Goal: Contribute content: Contribute content

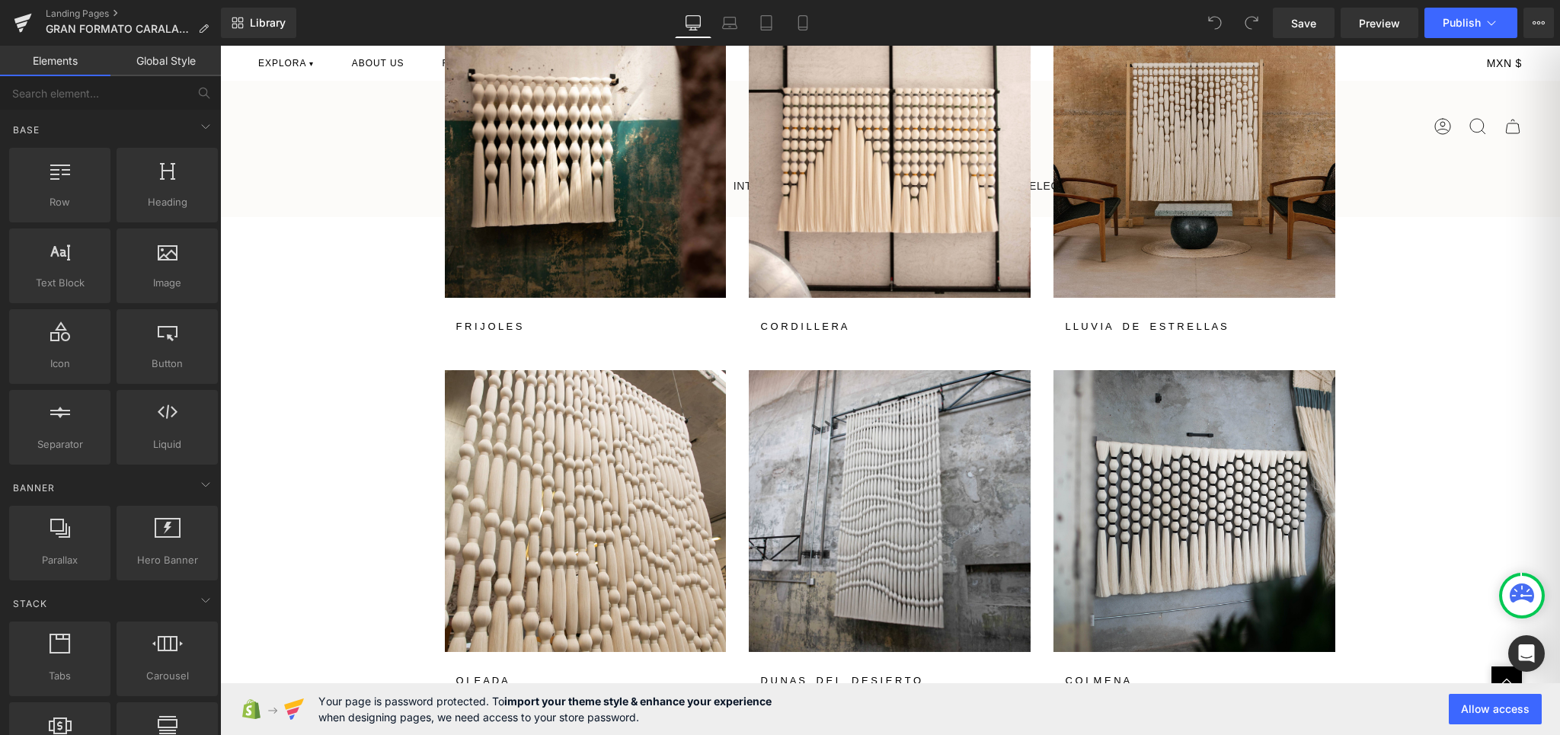
scroll to position [1822, 0]
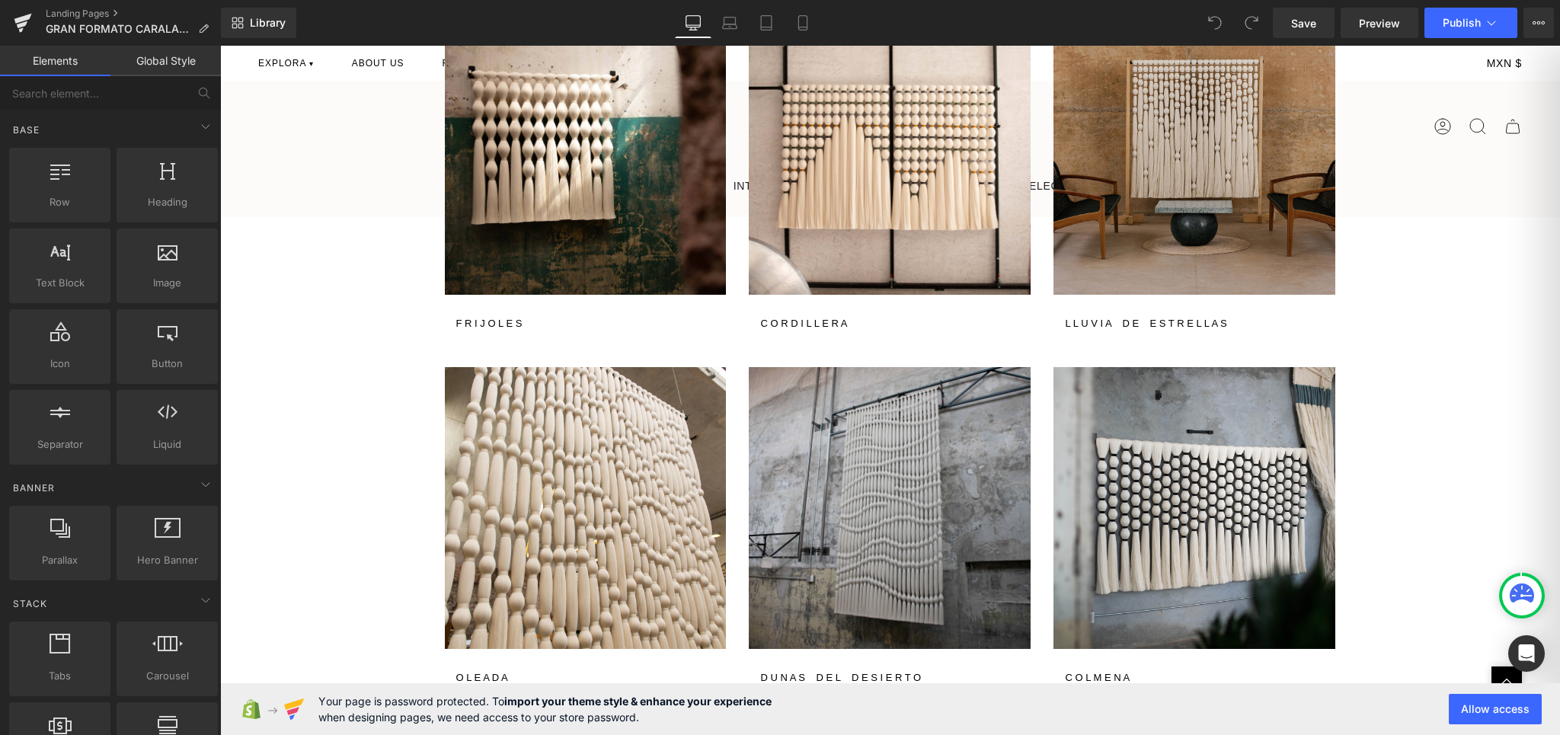
click at [820, 443] on img at bounding box center [890, 508] width 282 height 282
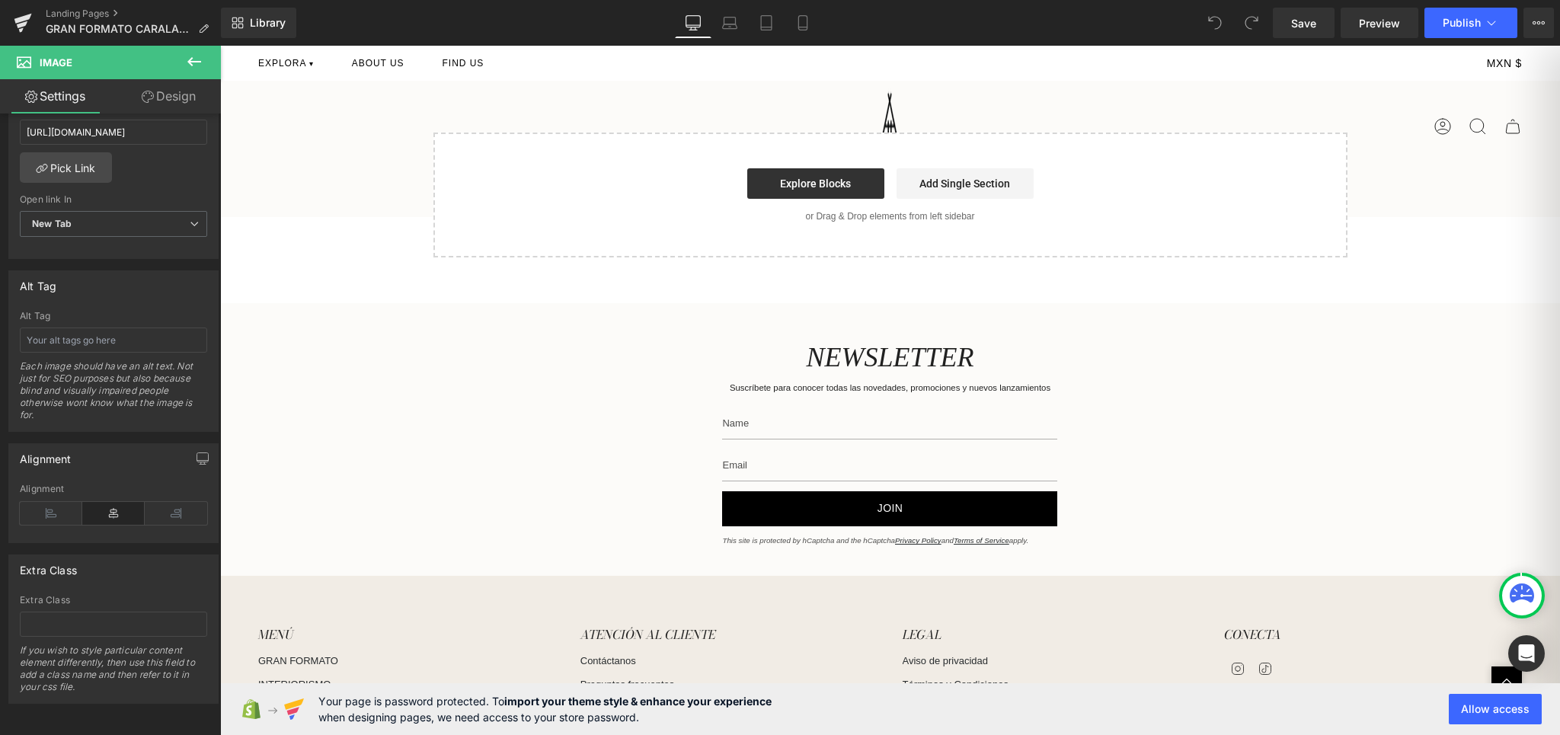
scroll to position [10740, 0]
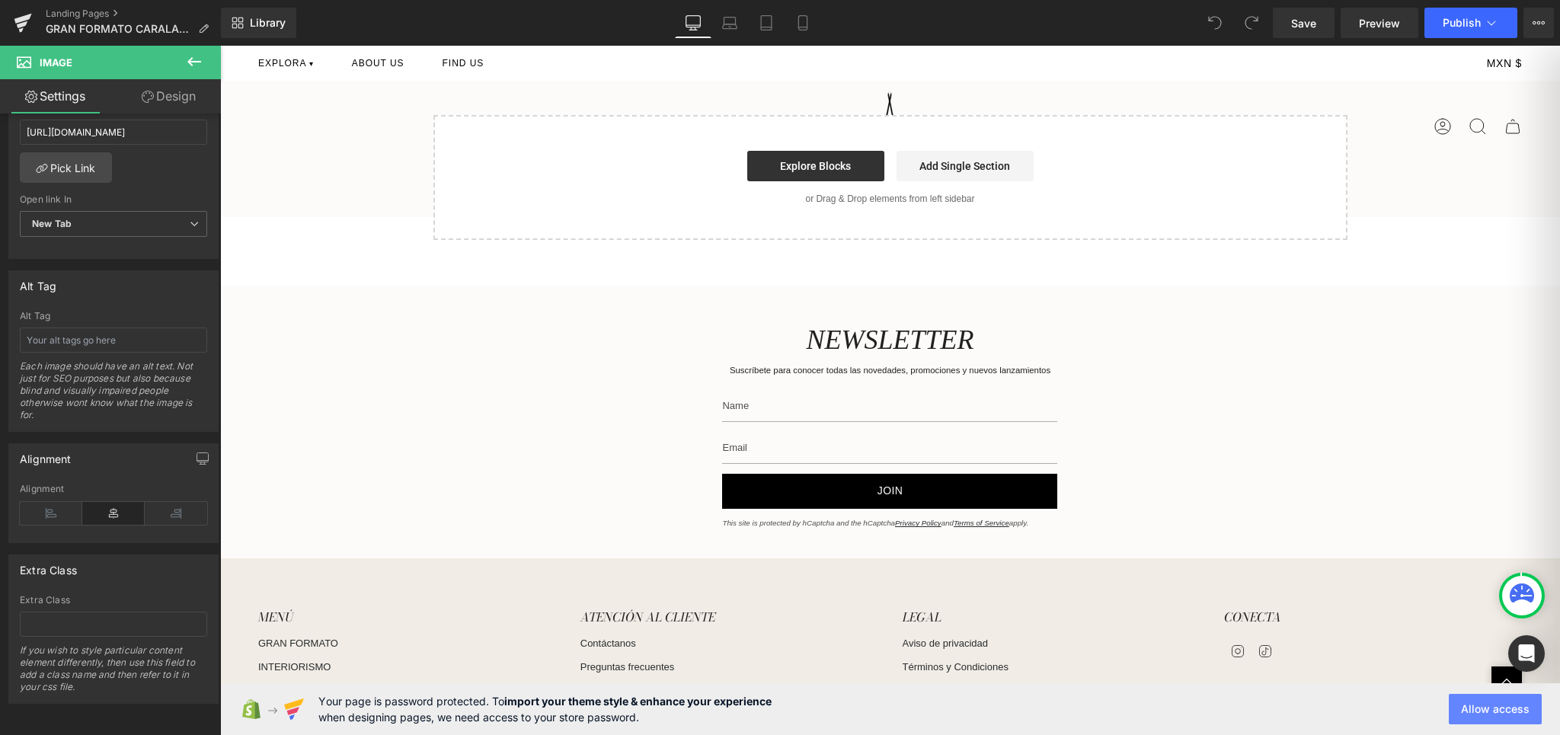
click at [1509, 715] on button "Allow access" at bounding box center [1495, 709] width 93 height 30
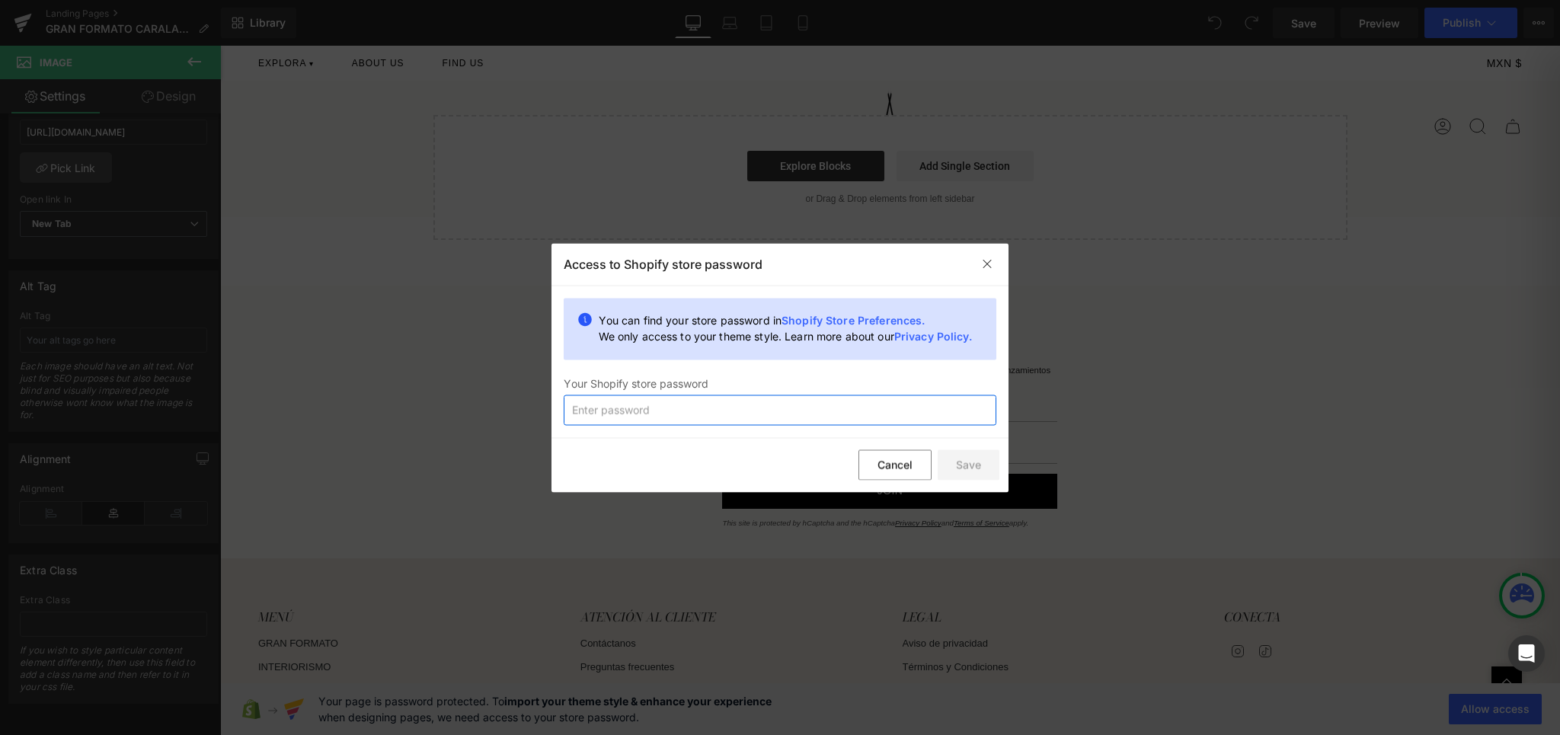
click at [759, 414] on input "text" at bounding box center [780, 410] width 433 height 30
type input "Hercules2025"
click at [990, 469] on button "Save" at bounding box center [969, 465] width 62 height 30
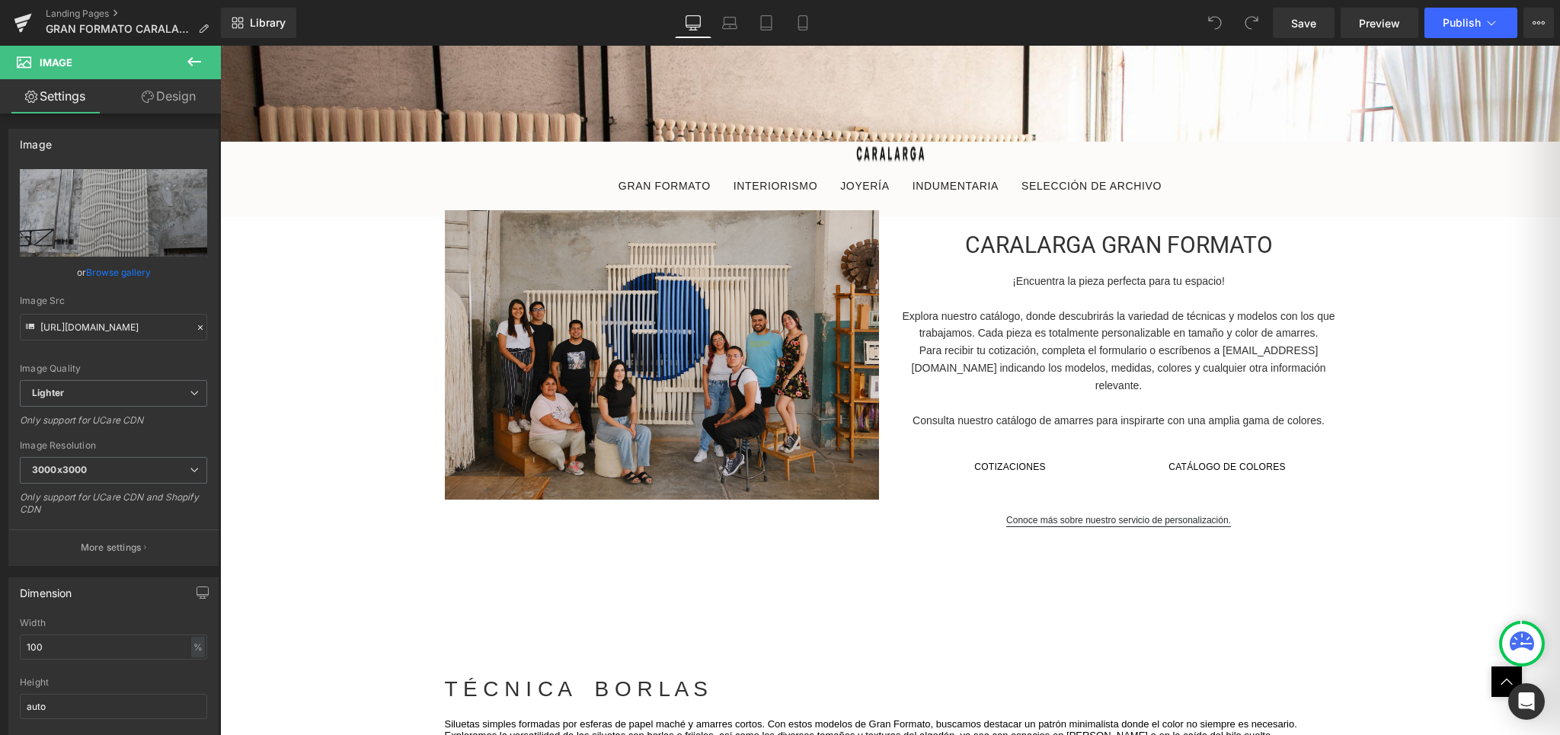
scroll to position [696, 0]
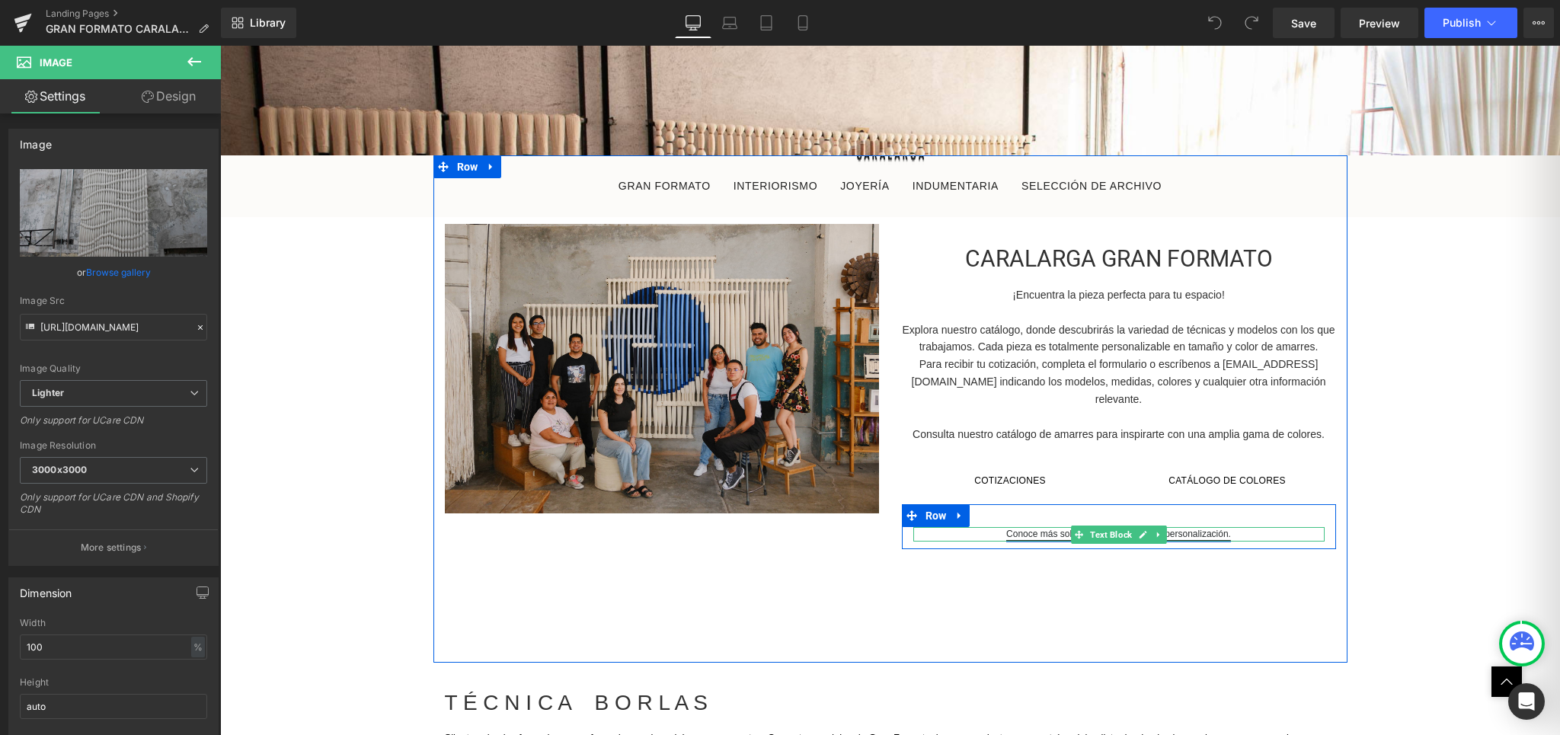
click at [1211, 529] on link "Conoce más sobre nuestro servicio de personalización." at bounding box center [1118, 535] width 225 height 12
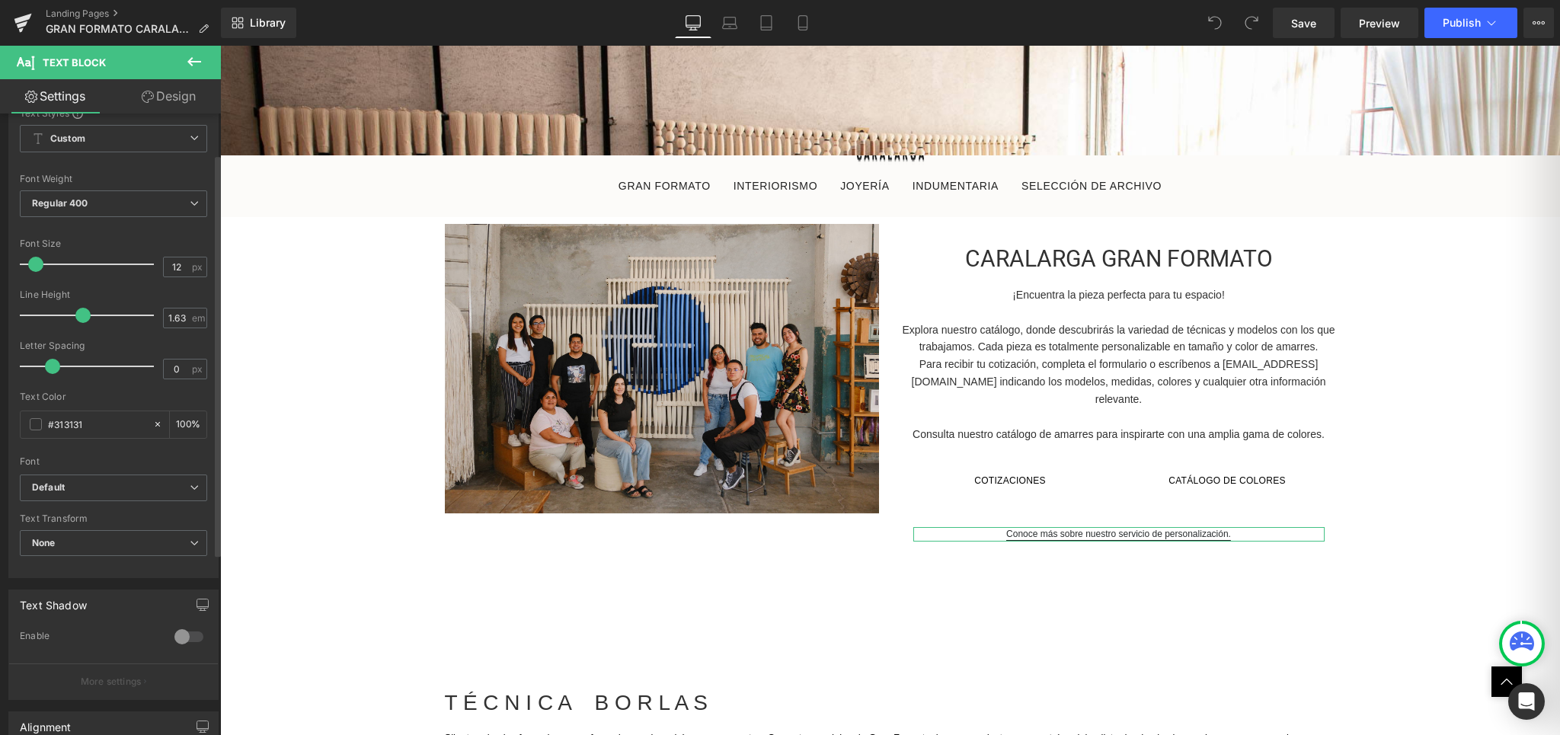
scroll to position [0, 0]
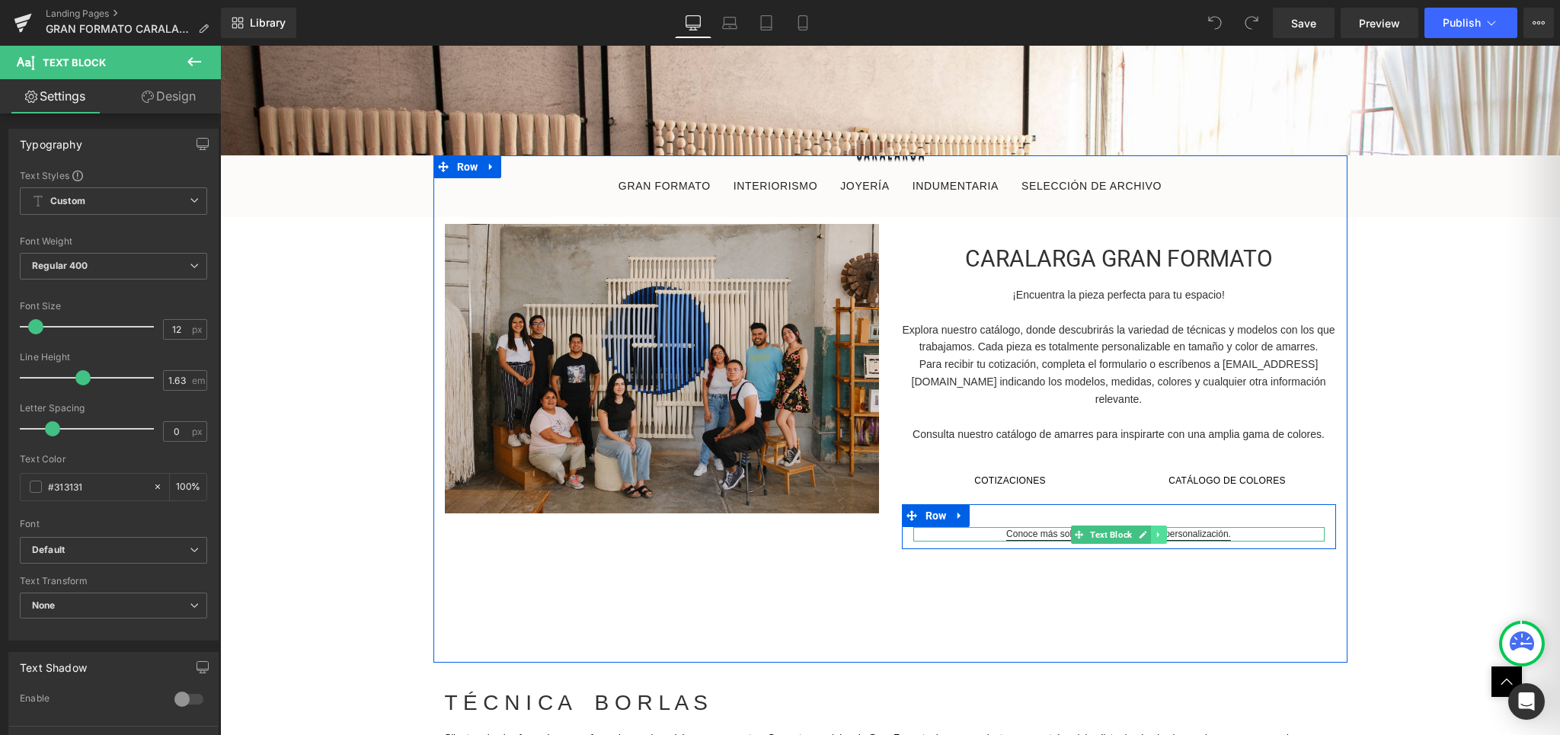
click at [1156, 530] on icon at bounding box center [1158, 534] width 8 height 9
click at [1182, 530] on icon at bounding box center [1183, 534] width 8 height 9
click at [1220, 529] on link "Conoce más sobre nuestro servicio de personalización." at bounding box center [1118, 535] width 225 height 12
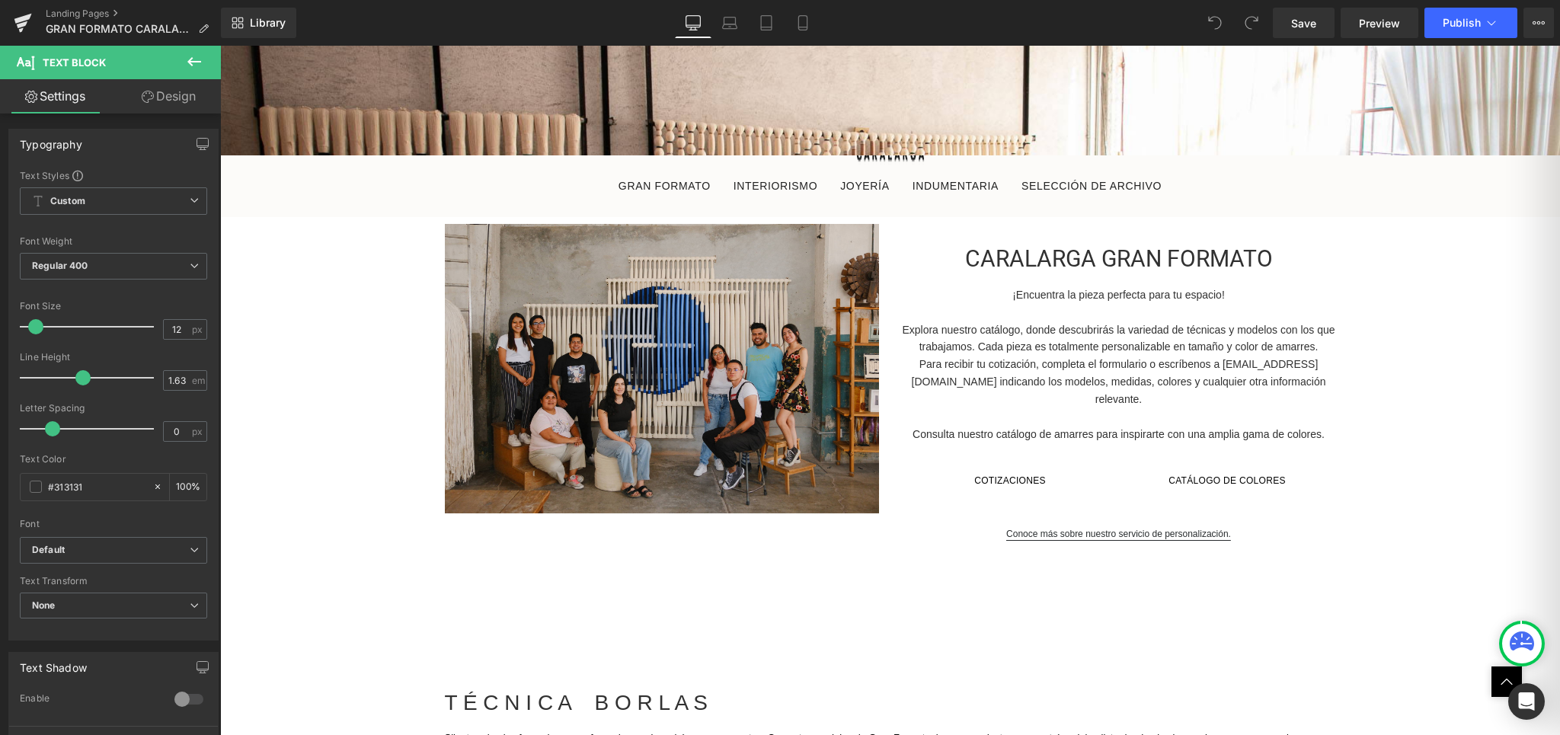
click at [114, 70] on span "Text Block" at bounding box center [91, 63] width 152 height 34
click at [190, 61] on icon at bounding box center [194, 61] width 14 height 9
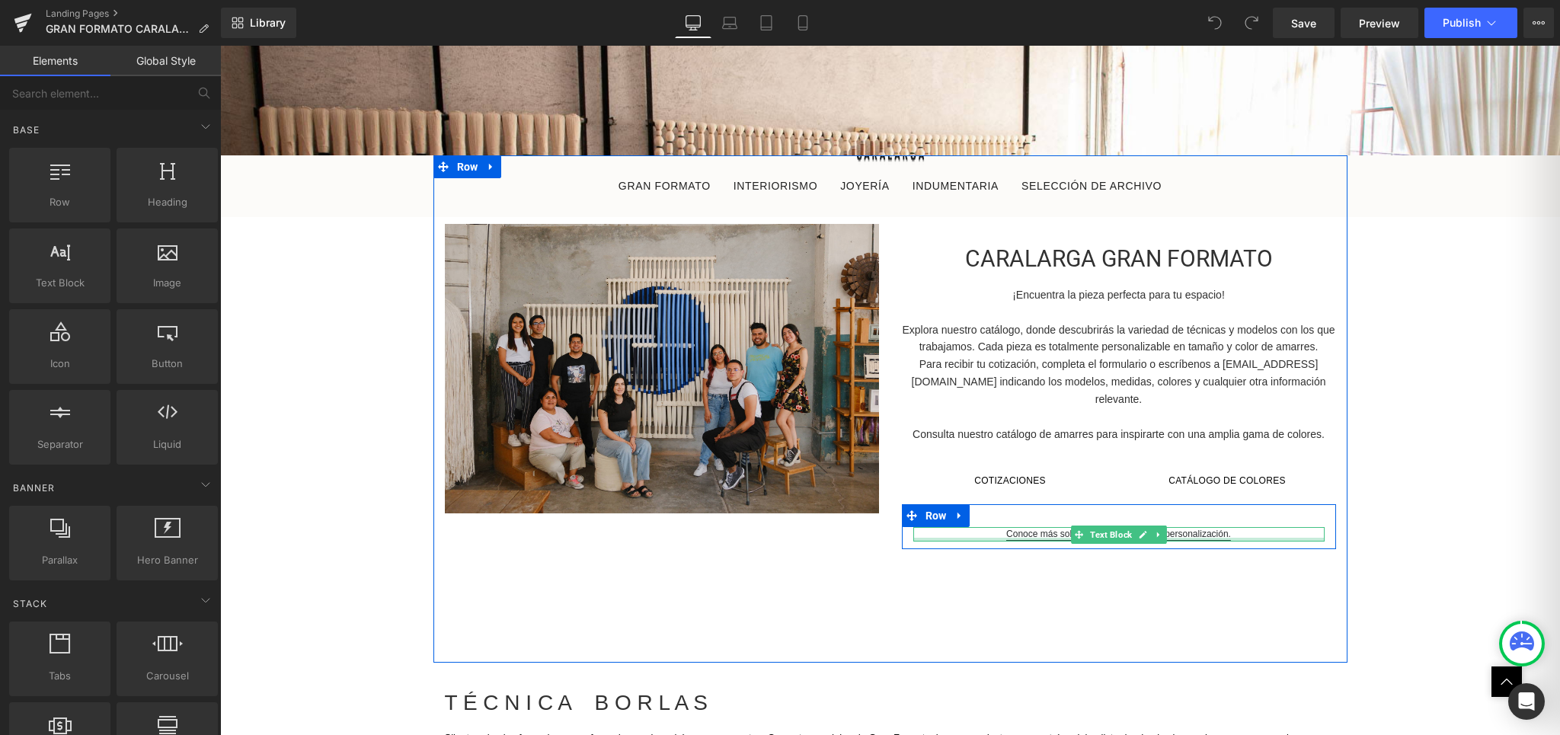
click at [1208, 538] on div at bounding box center [1118, 540] width 411 height 4
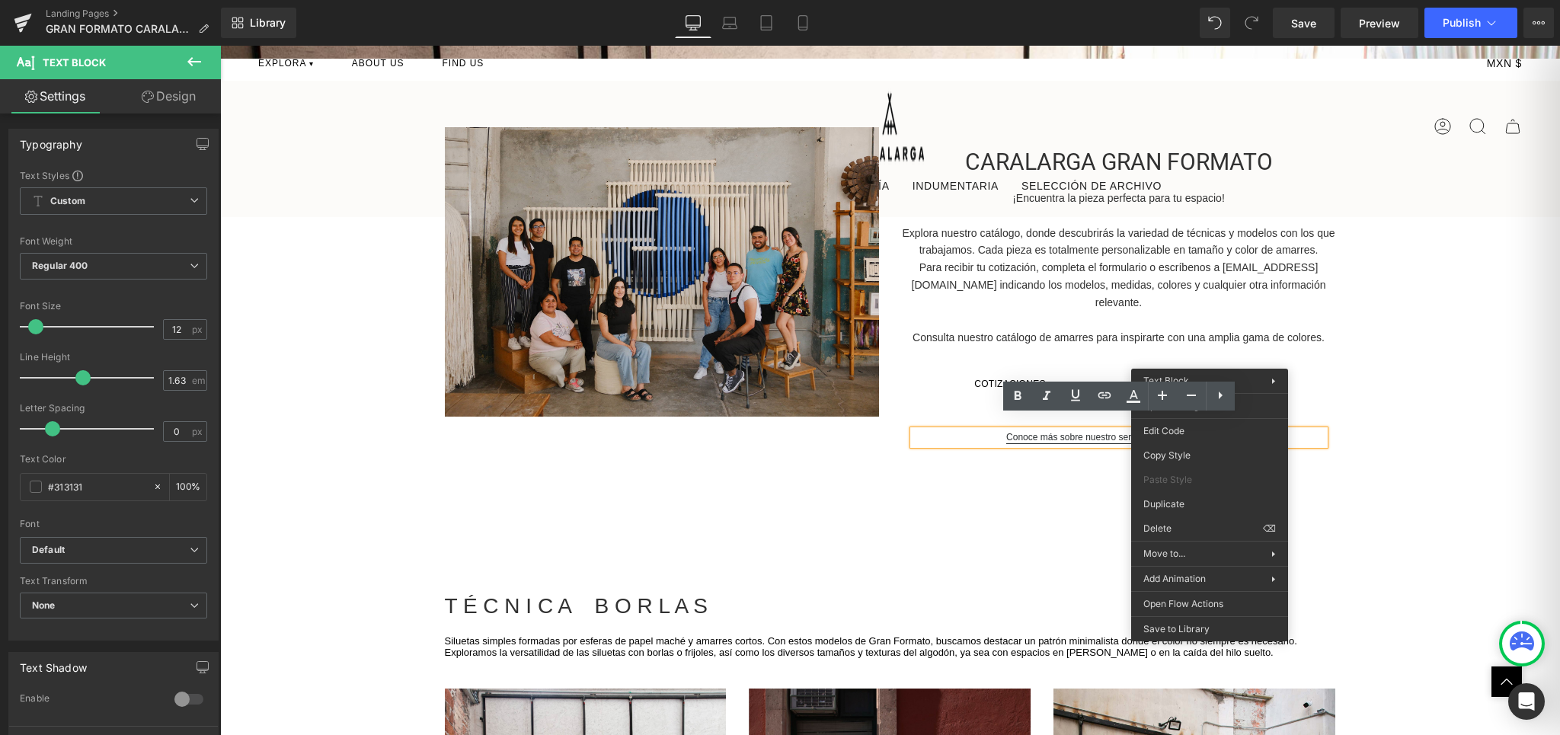
scroll to position [789, 0]
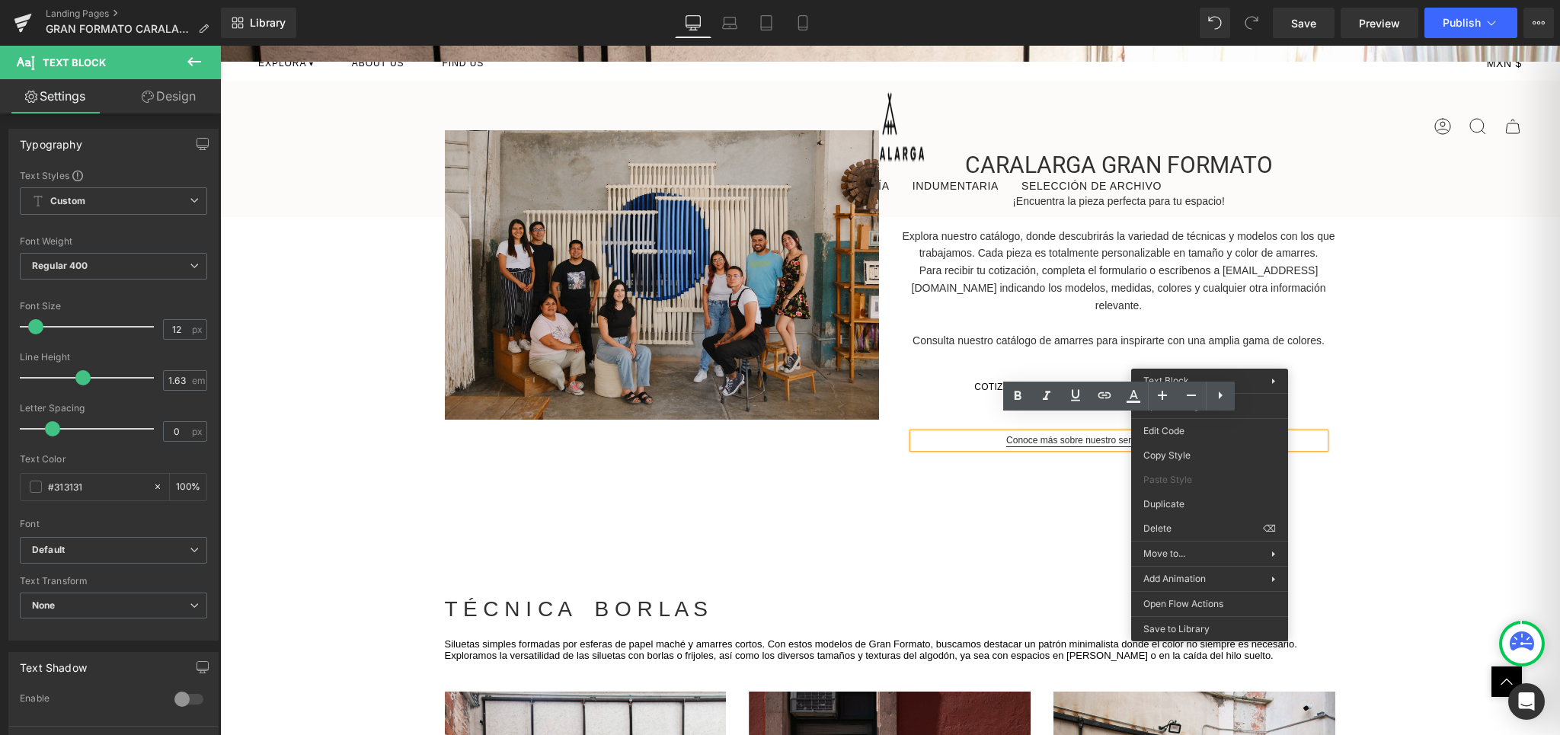
click at [1106, 533] on div "Image CARALARGA GRAN FORMATO Text Block ¡Encuentra la pieza perfecta para tu es…" at bounding box center [890, 315] width 914 height 507
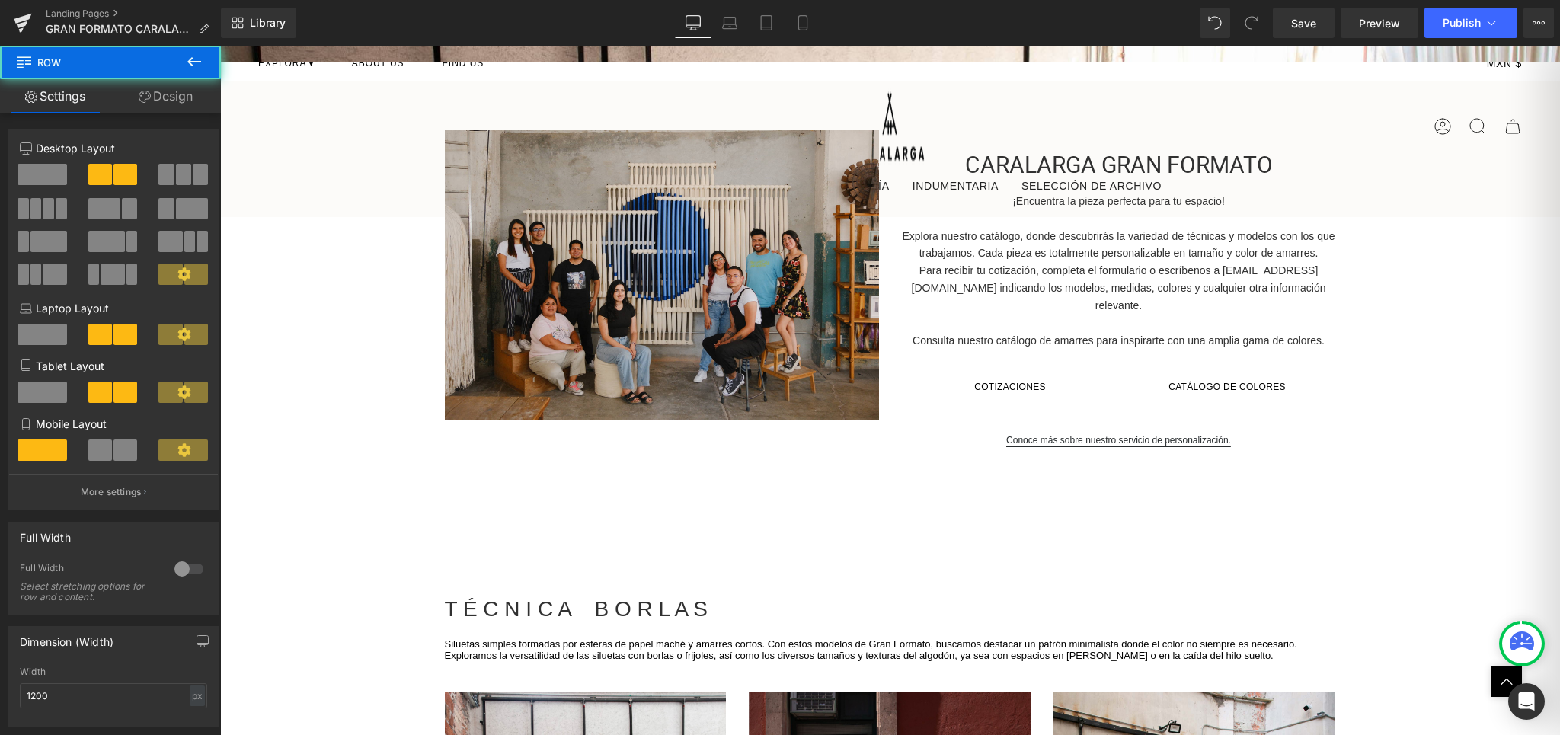
scroll to position [792, 0]
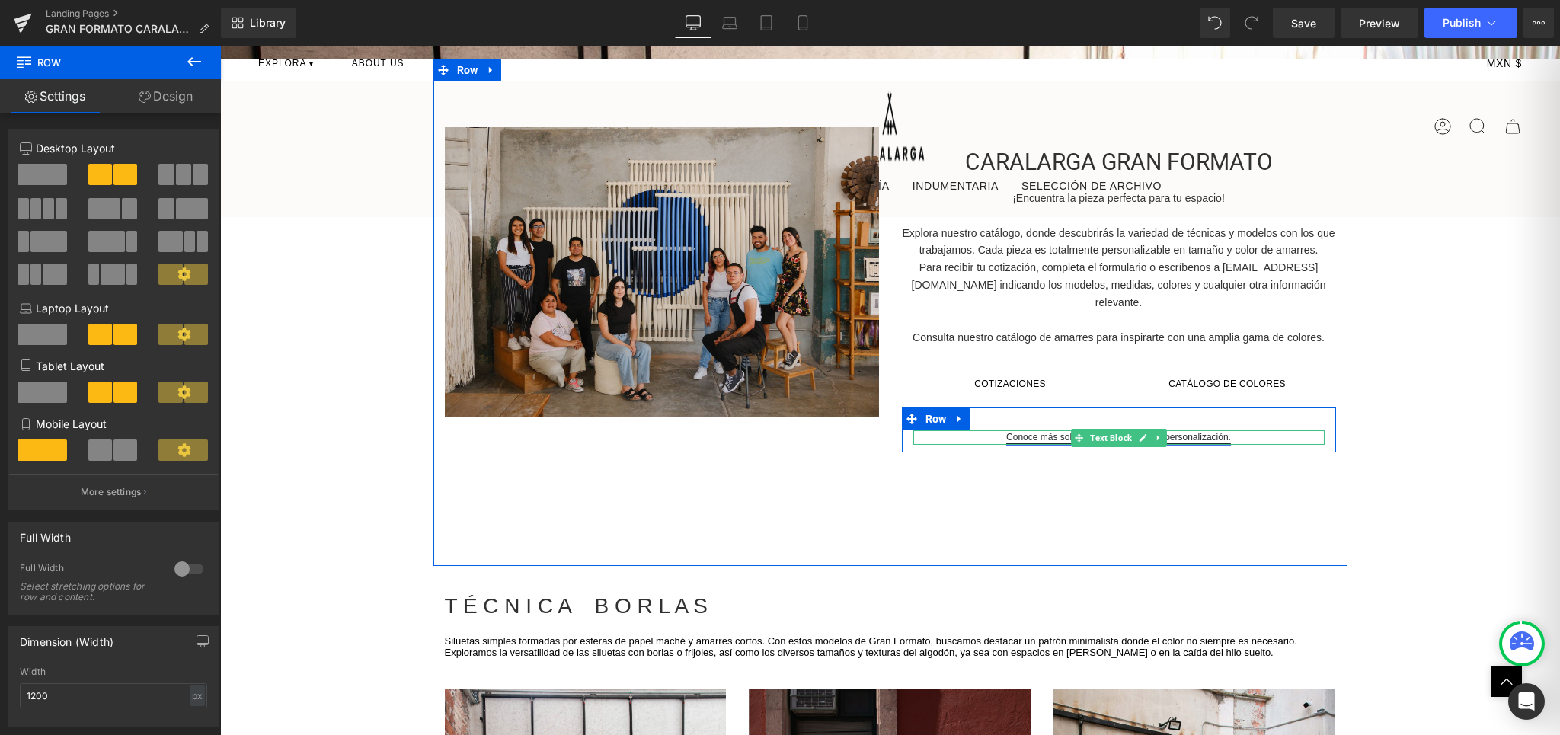
click at [1140, 433] on icon at bounding box center [1143, 437] width 8 height 9
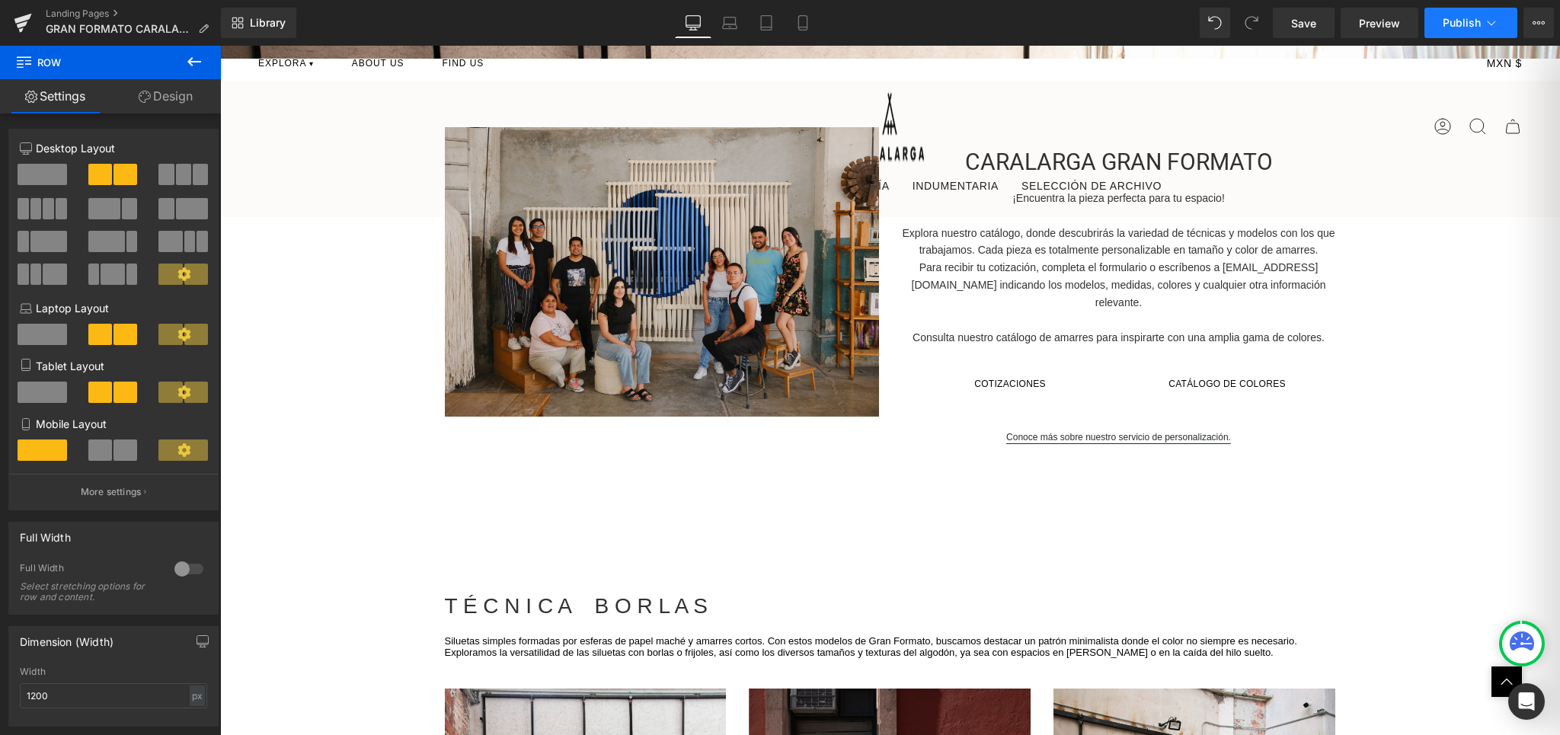
click at [1505, 16] on button "Publish" at bounding box center [1471, 23] width 93 height 30
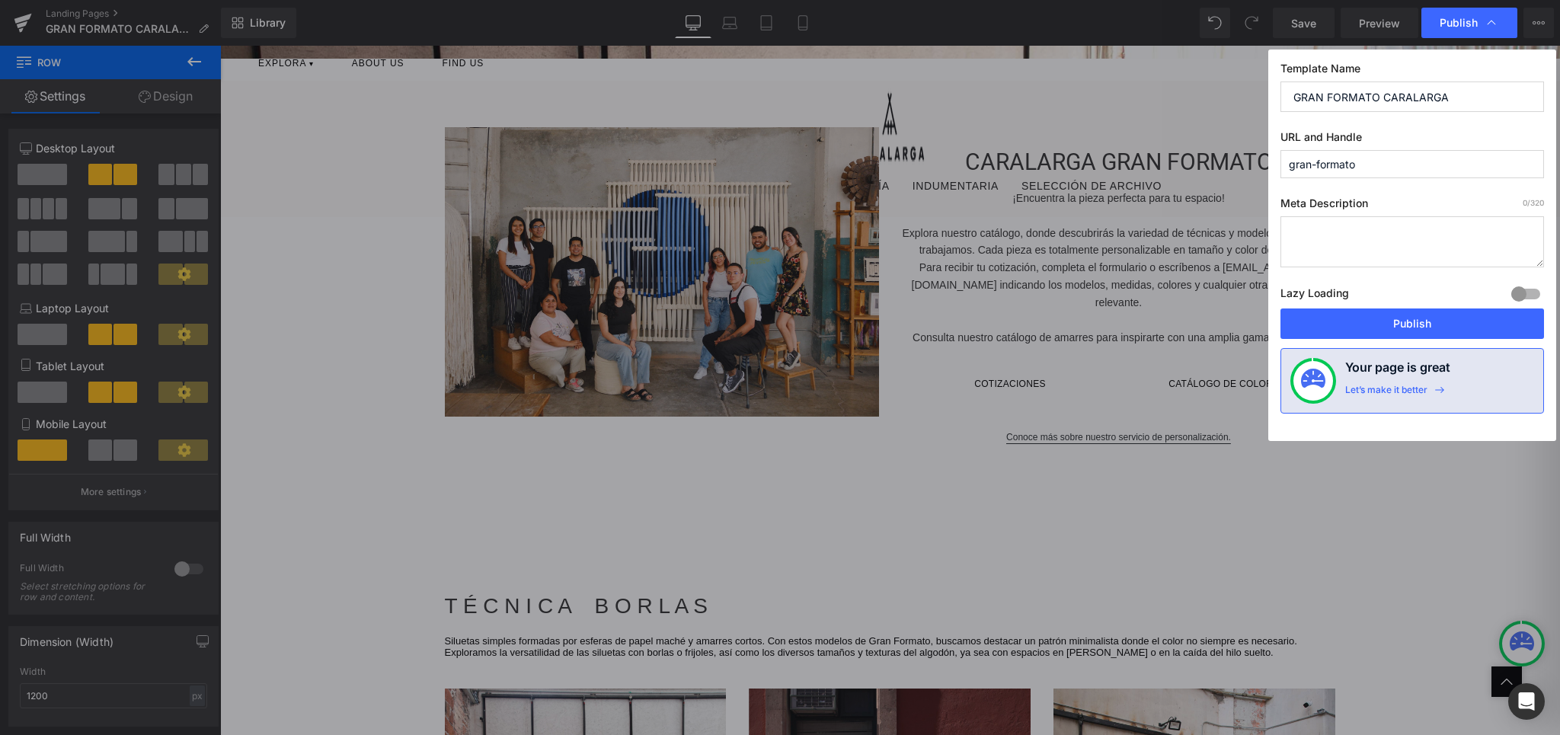
click at [1505, 16] on div "Publish" at bounding box center [1470, 23] width 96 height 30
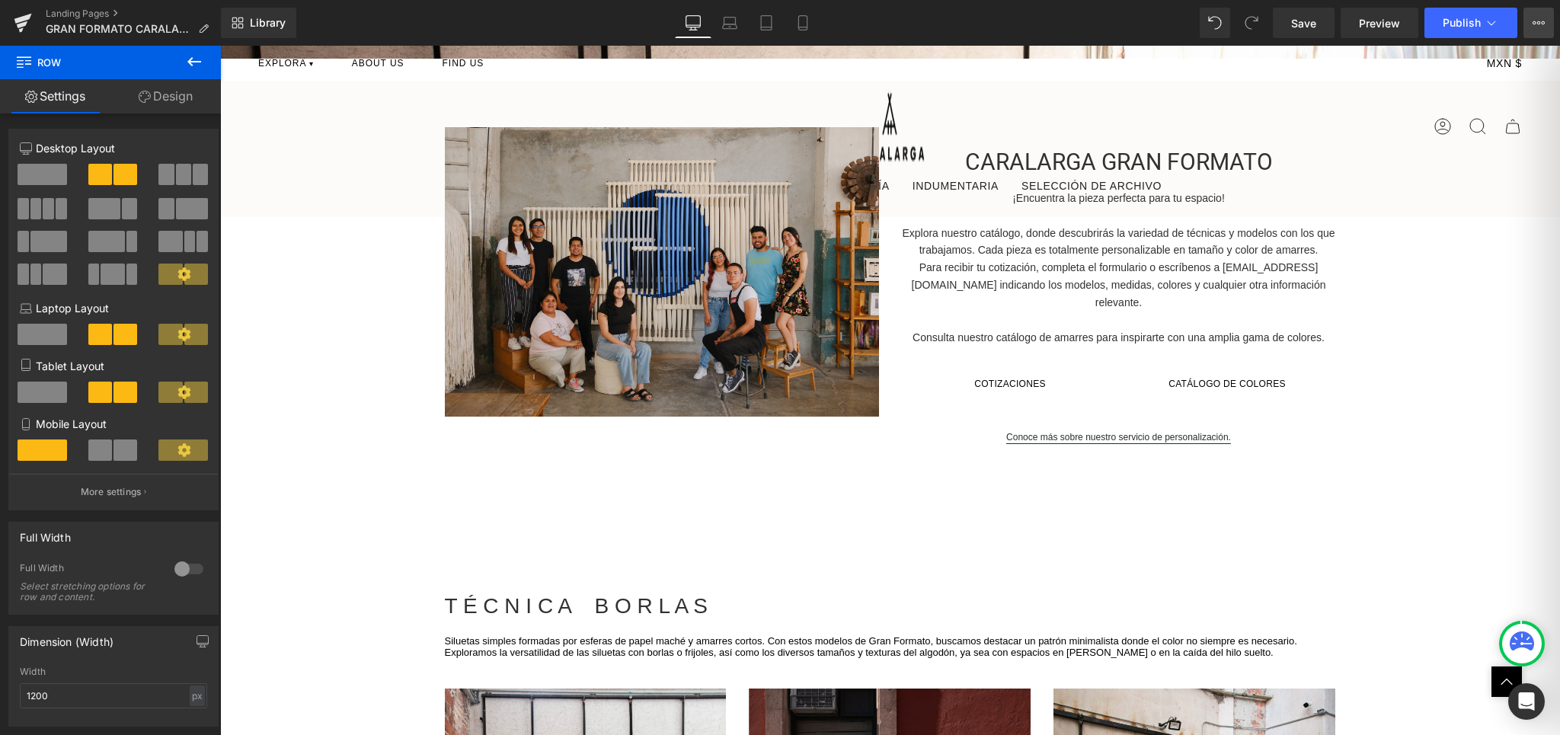
click at [1527, 17] on button "View Live Page View with current Template Save Template to Library Schedule Pub…" at bounding box center [1539, 23] width 30 height 30
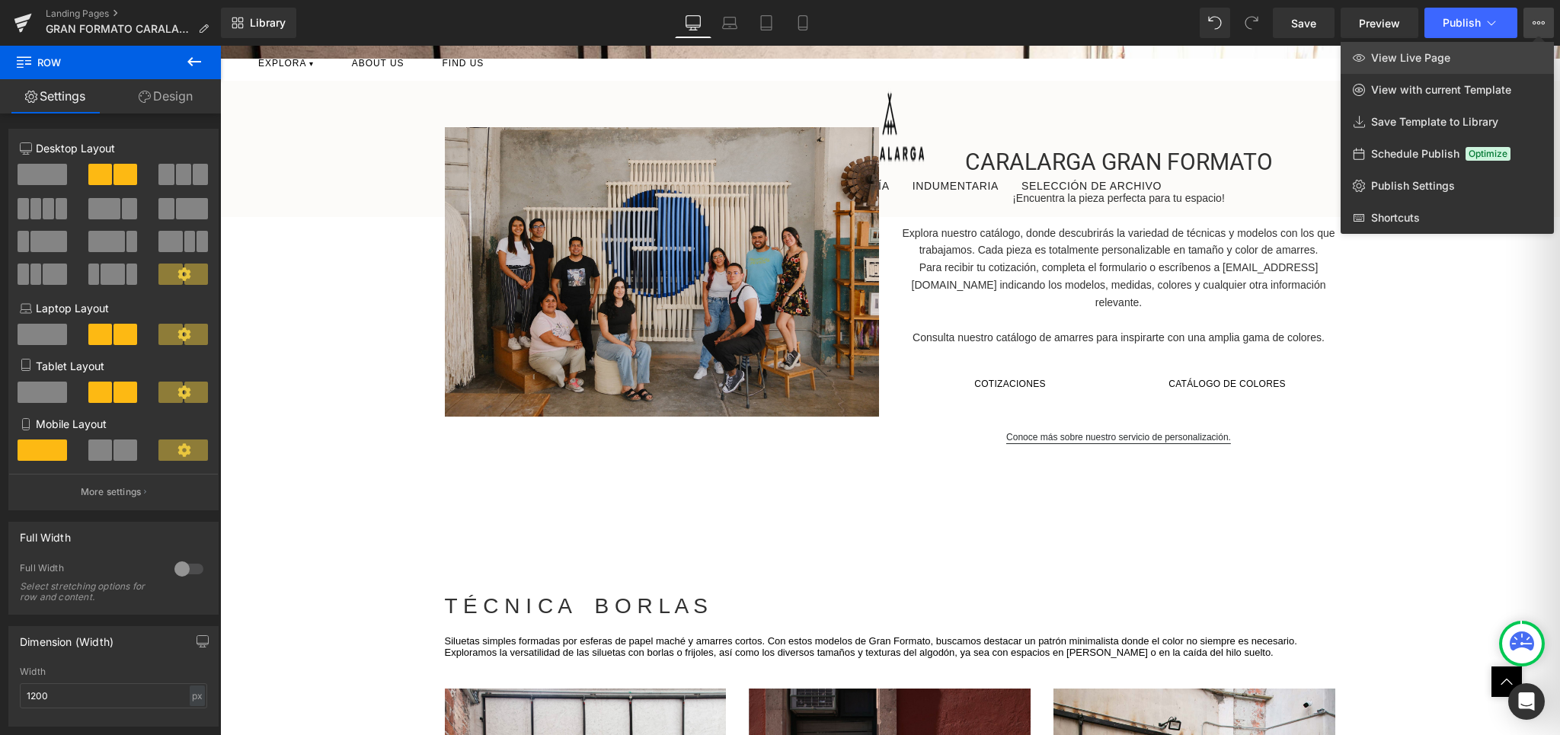
click at [1444, 58] on span "View Live Page" at bounding box center [1410, 58] width 79 height 14
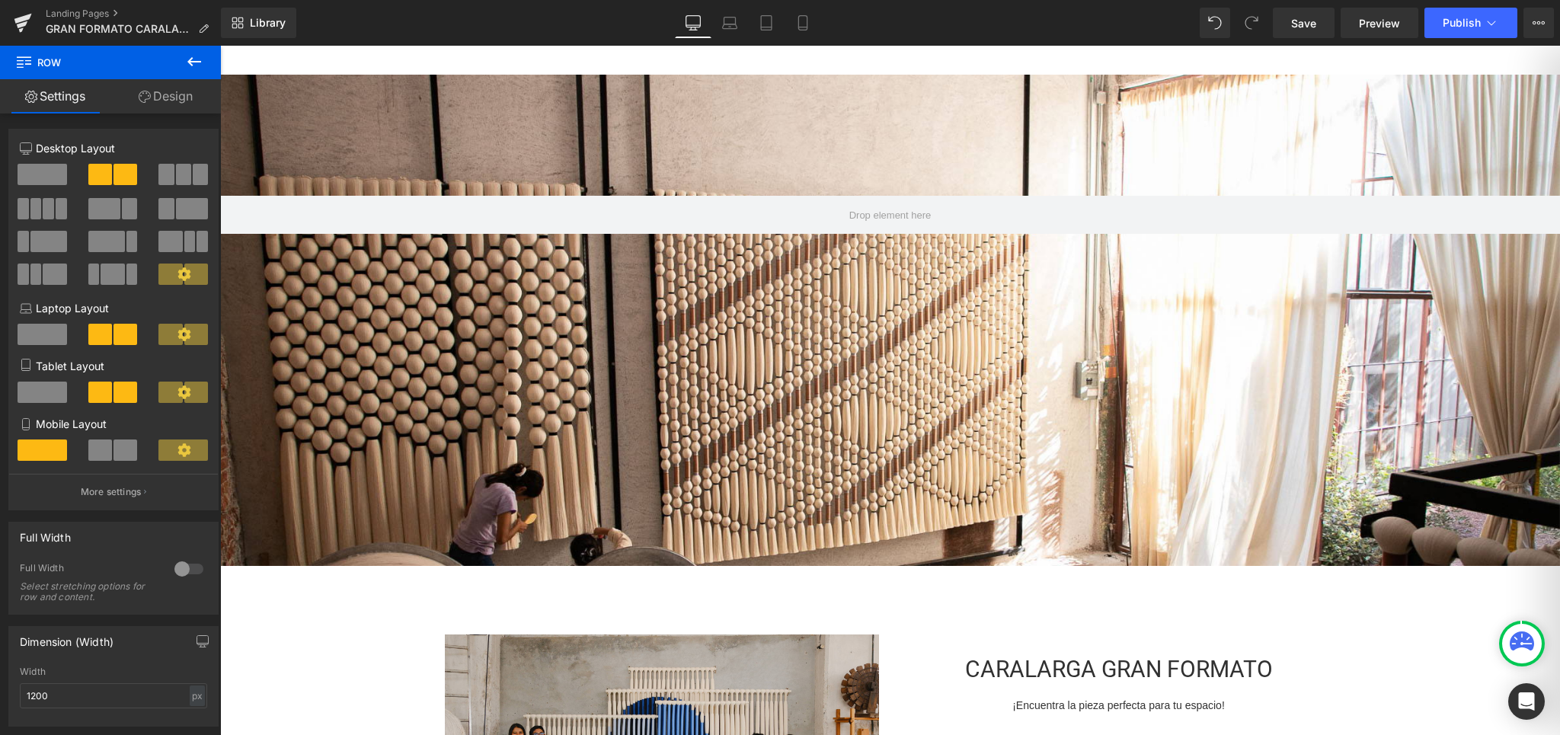
scroll to position [0, 0]
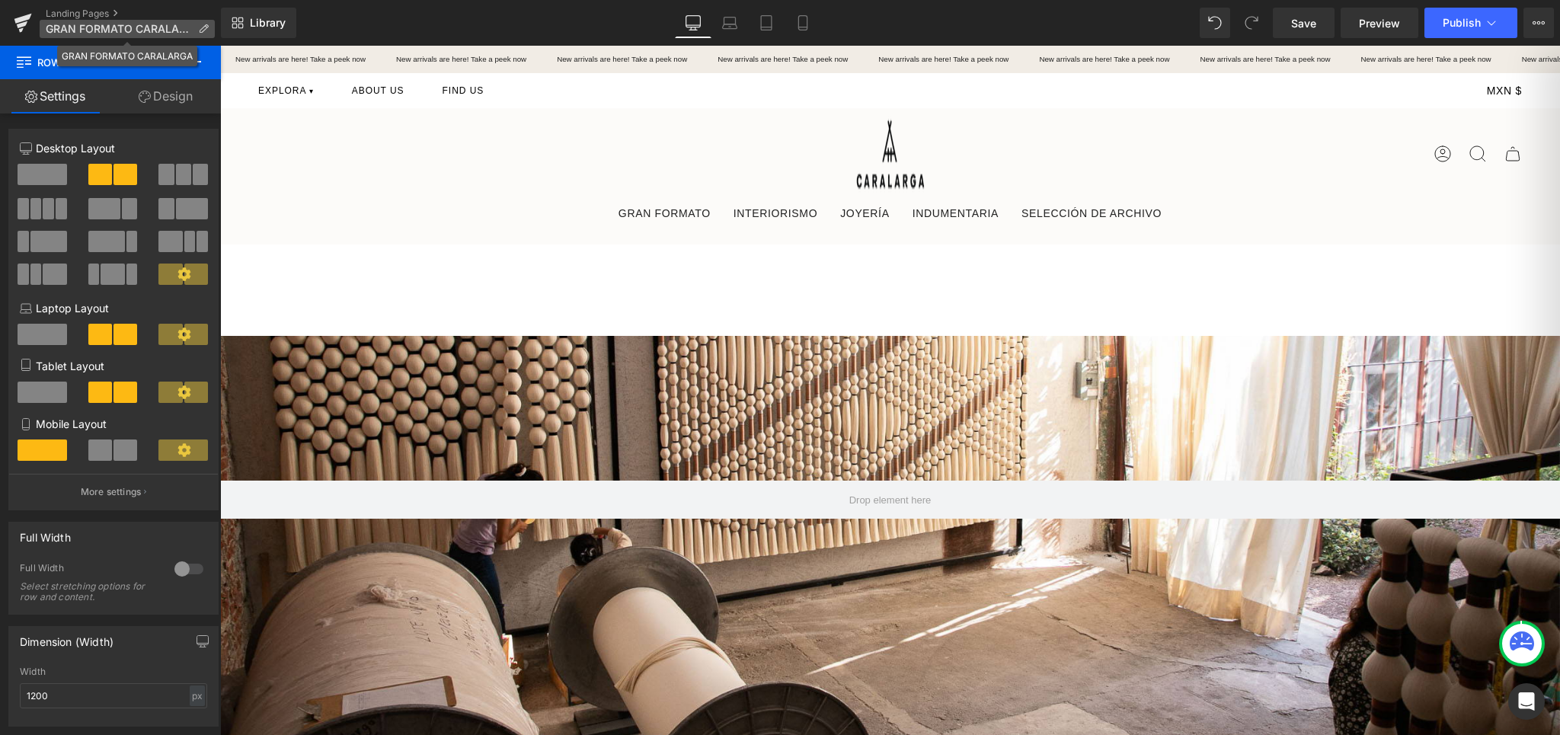
click at [126, 25] on span "GRAN FORMATO CARALARGA" at bounding box center [119, 29] width 146 height 12
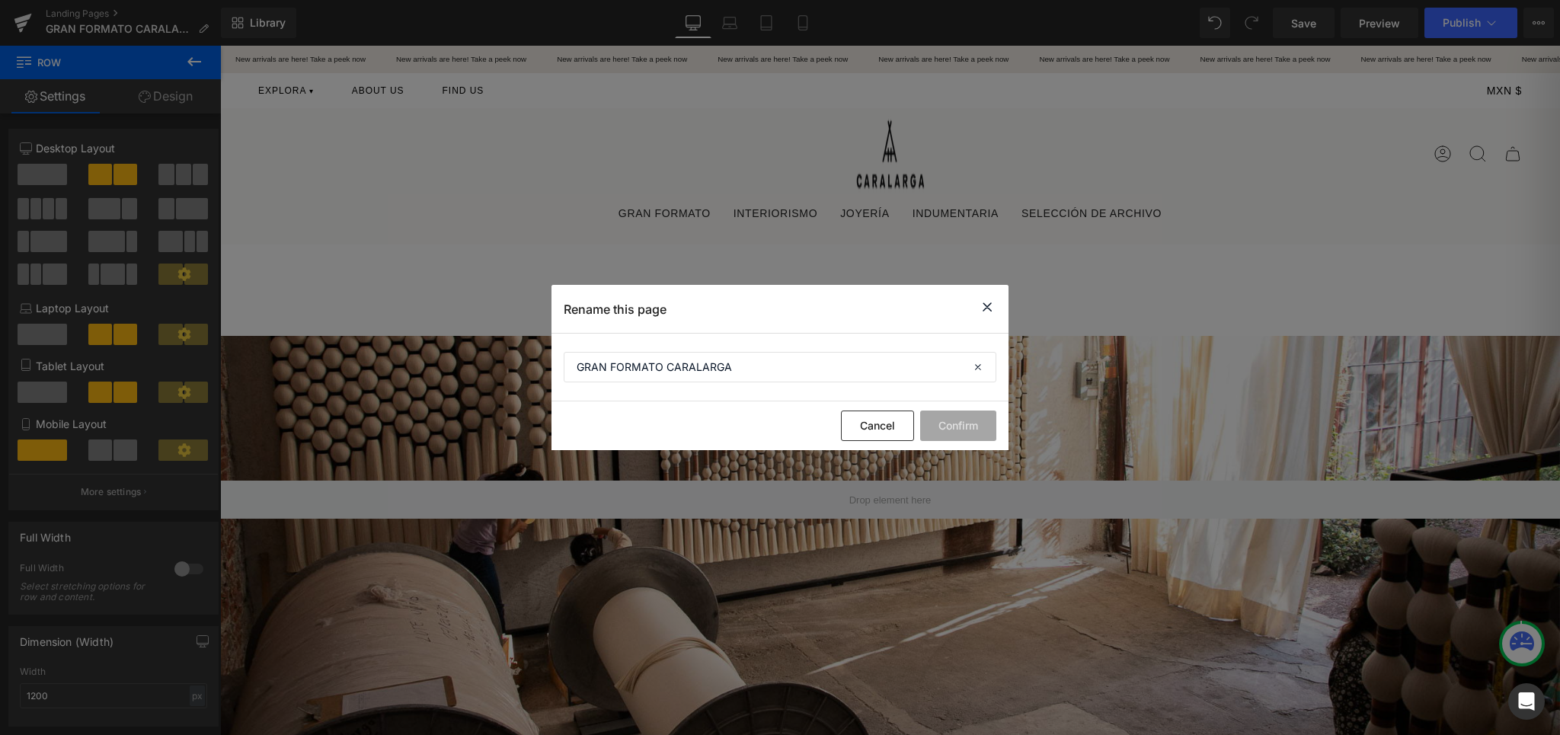
click at [987, 309] on icon at bounding box center [987, 307] width 18 height 19
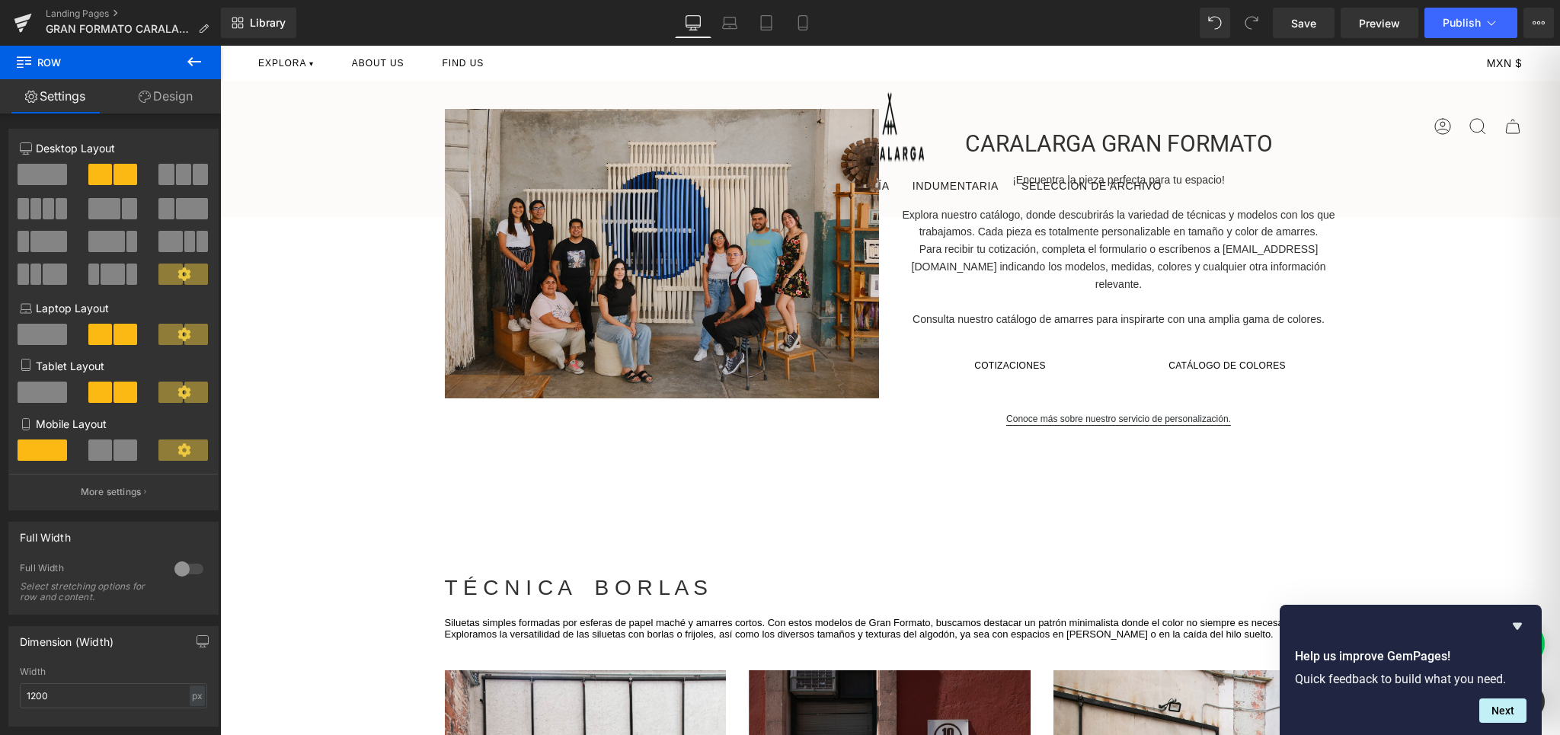
scroll to position [876, 0]
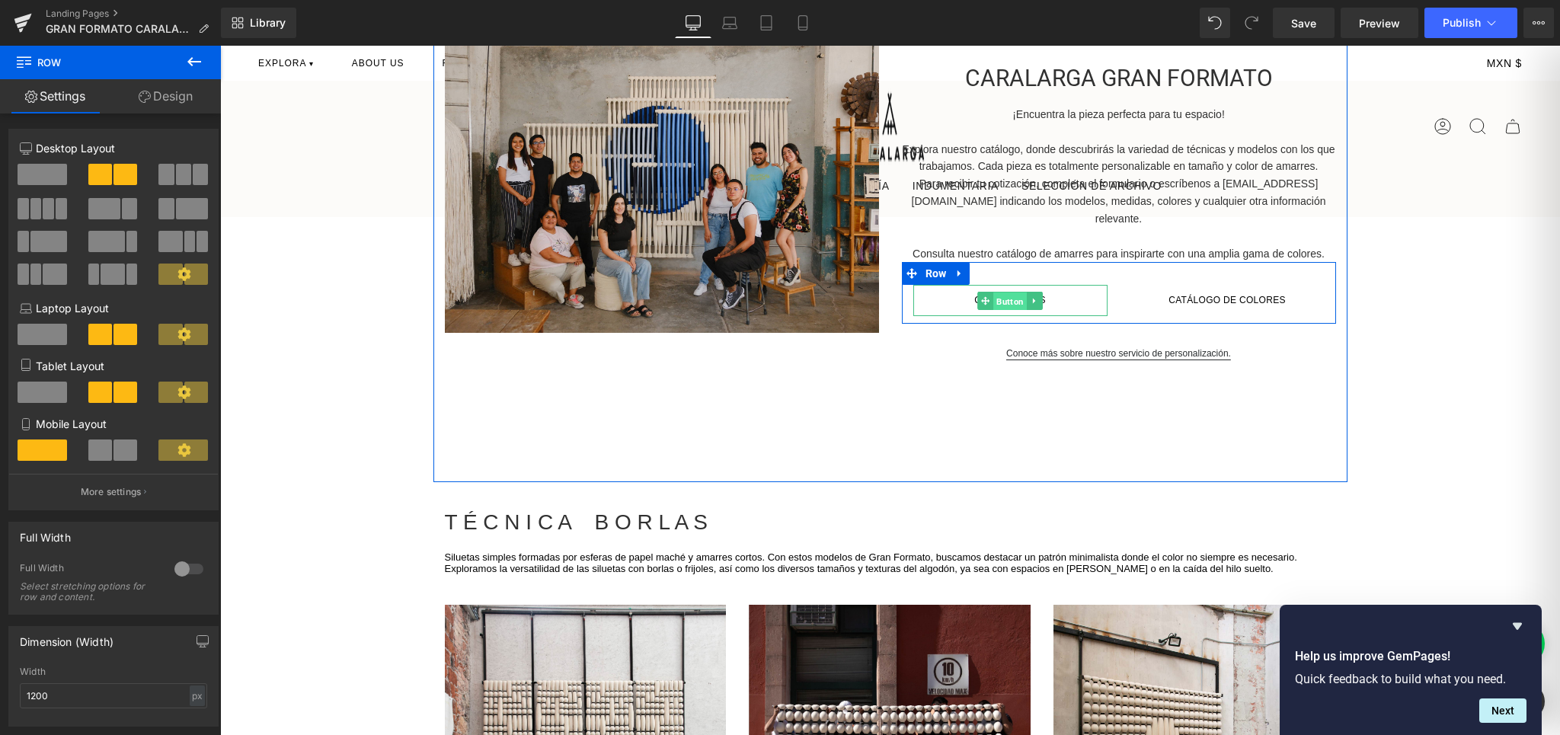
click at [1004, 292] on span "Button" at bounding box center [1010, 301] width 34 height 18
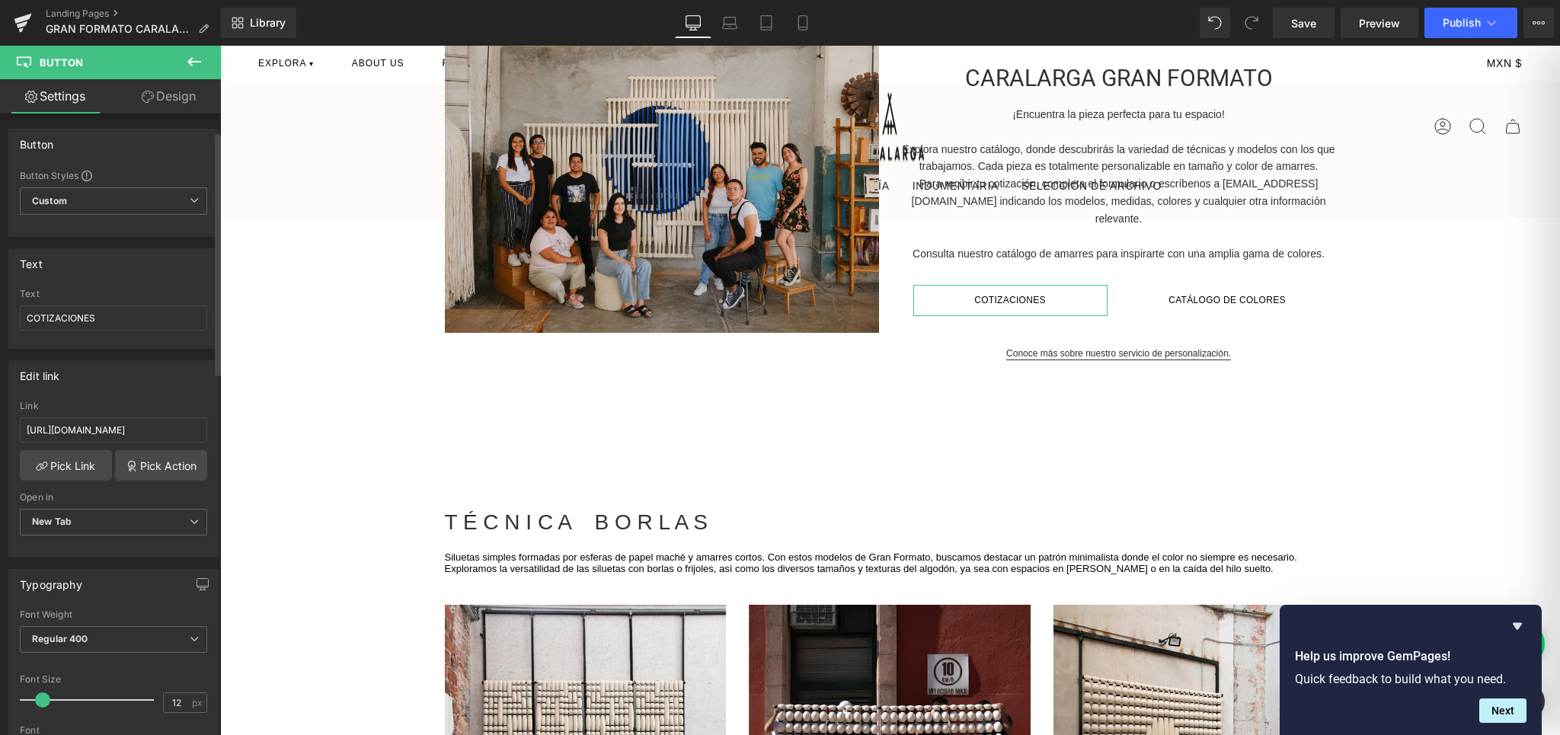
scroll to position [75, 0]
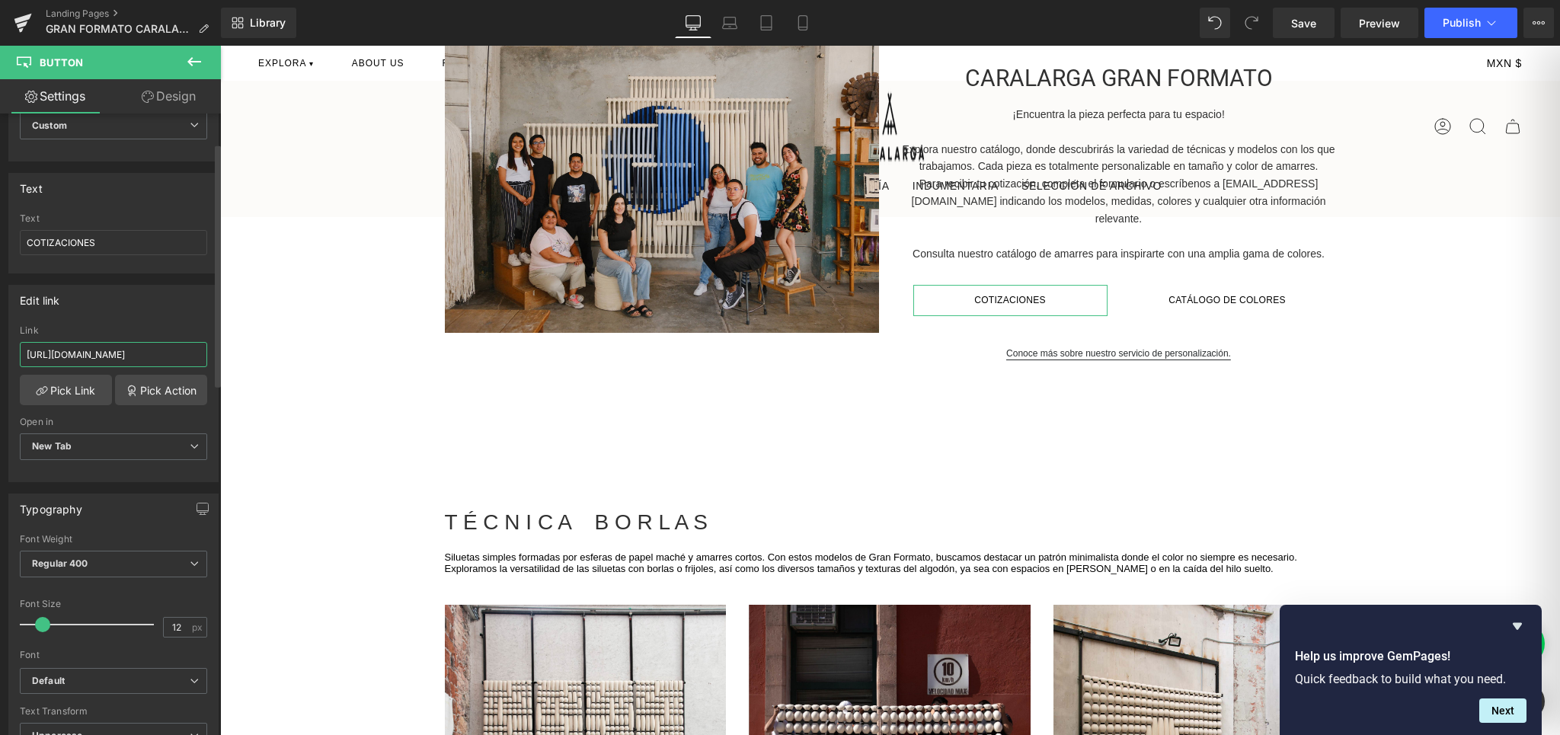
click at [152, 359] on input "[URL][DOMAIN_NAME]" at bounding box center [113, 354] width 187 height 25
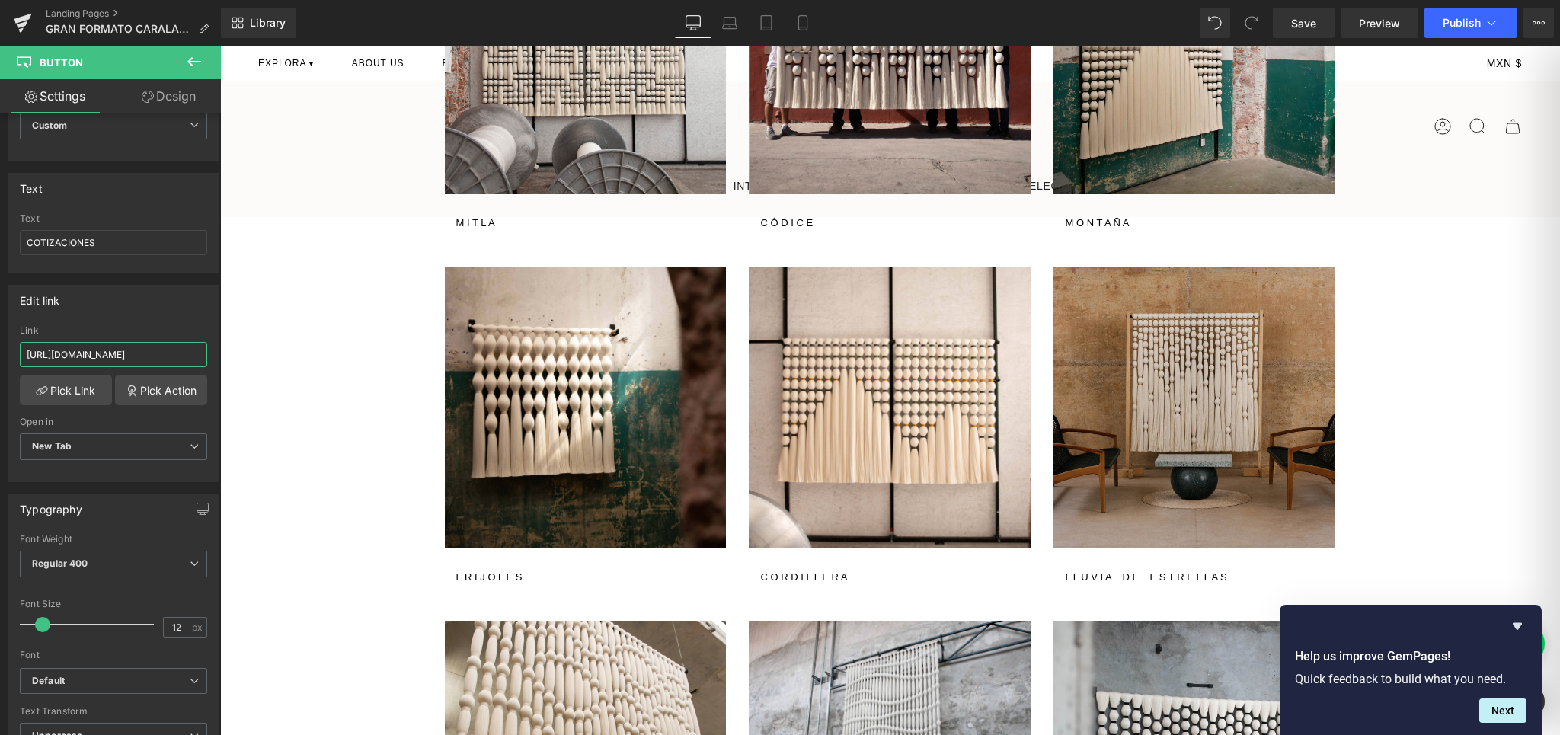
scroll to position [1570, 0]
